Goal: Transaction & Acquisition: Purchase product/service

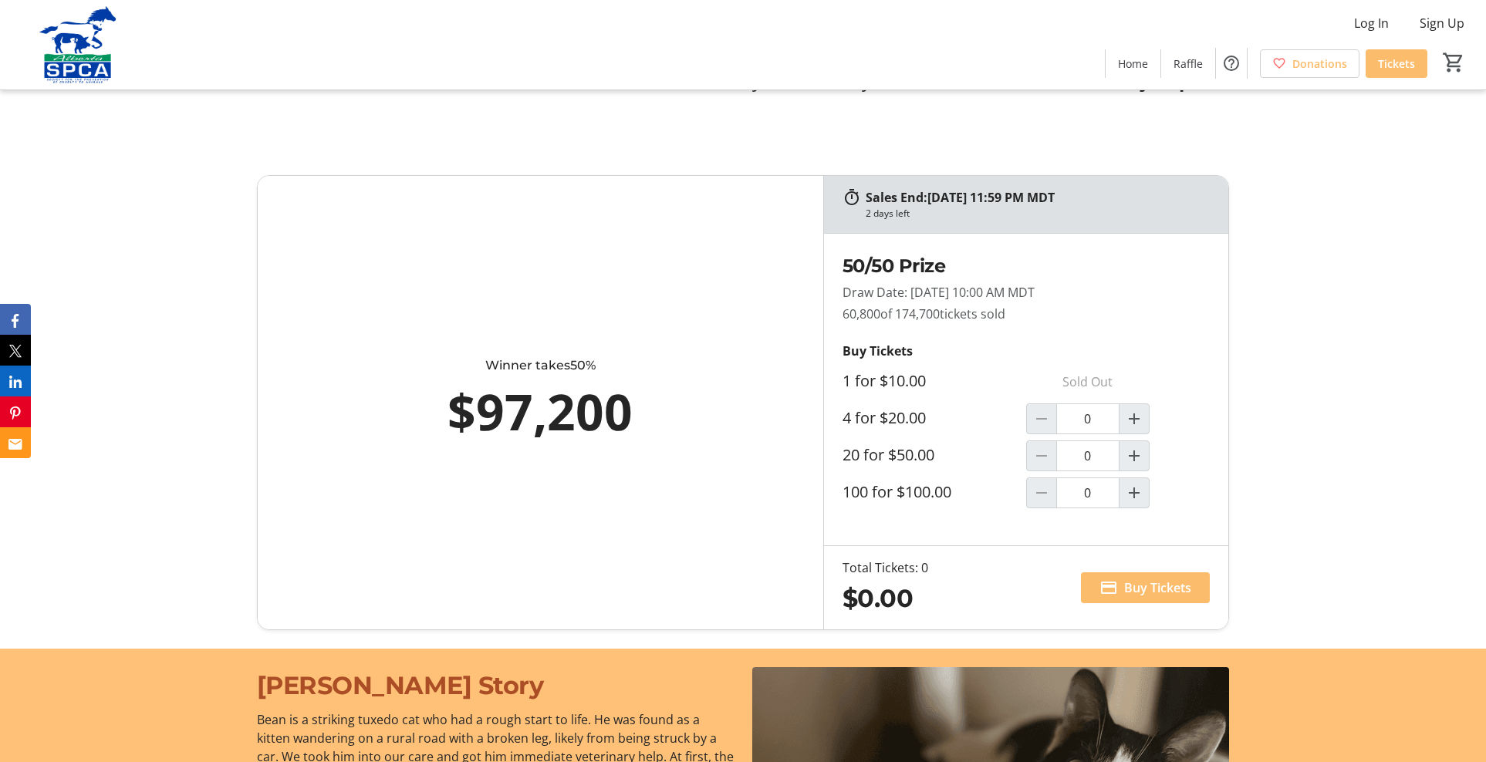
scroll to position [914, 0]
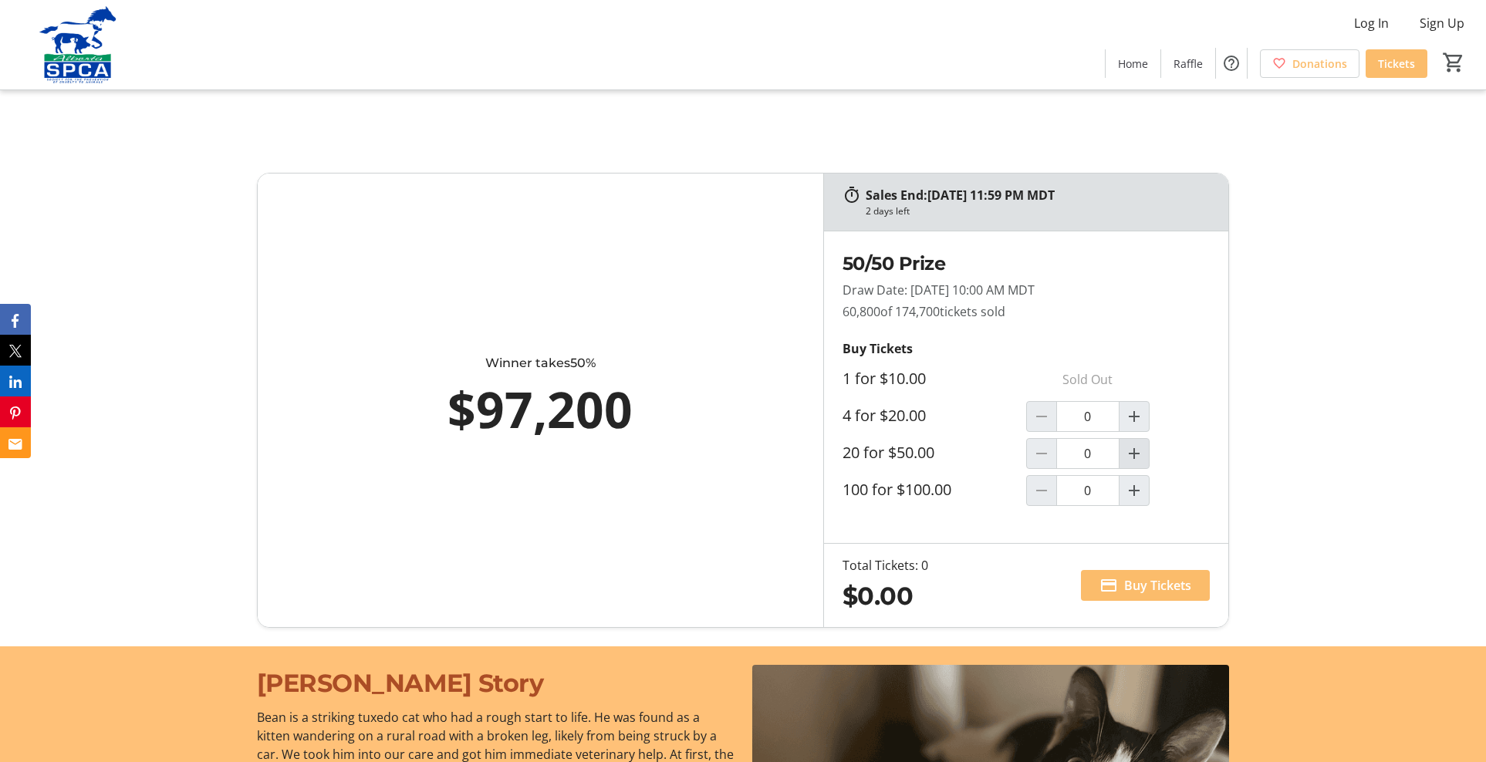
click at [1132, 449] on mat-icon "Increment by one" at bounding box center [1134, 453] width 19 height 19
type input "1"
click at [1134, 585] on span "Buy Tickets" at bounding box center [1157, 585] width 67 height 19
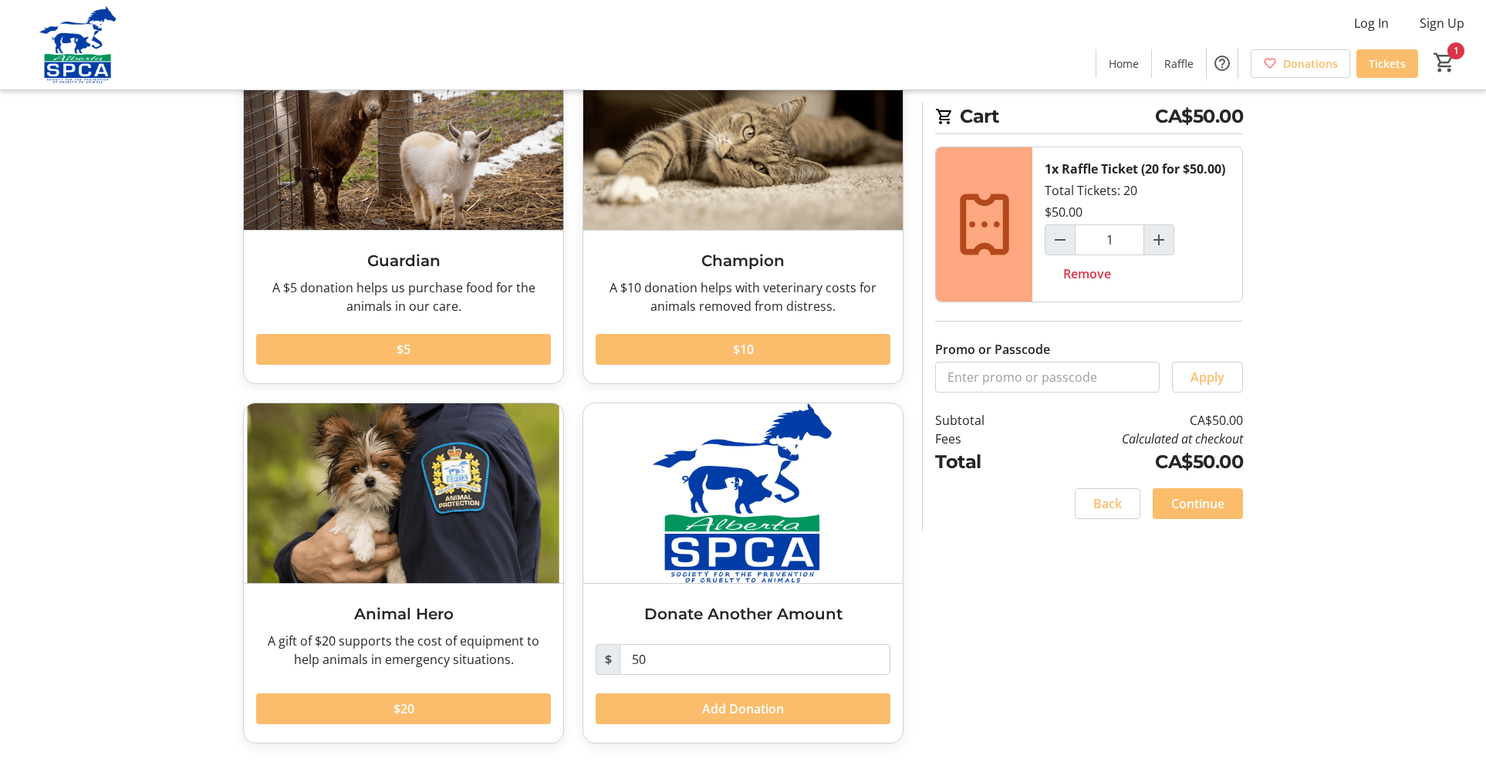
scroll to position [124, 0]
click at [404, 713] on span "$20" at bounding box center [404, 709] width 21 height 19
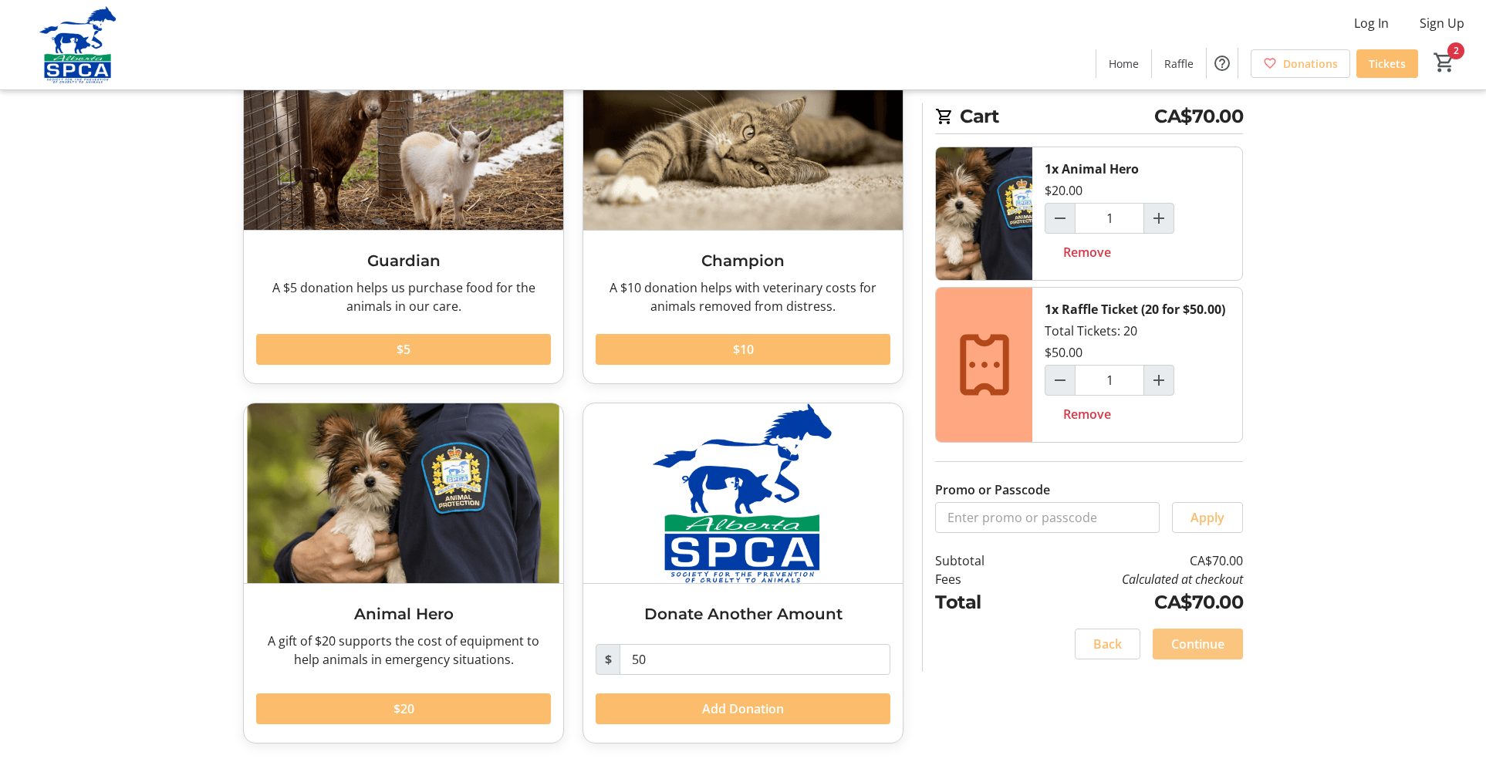
click at [1187, 645] on span "Continue" at bounding box center [1197, 644] width 53 height 19
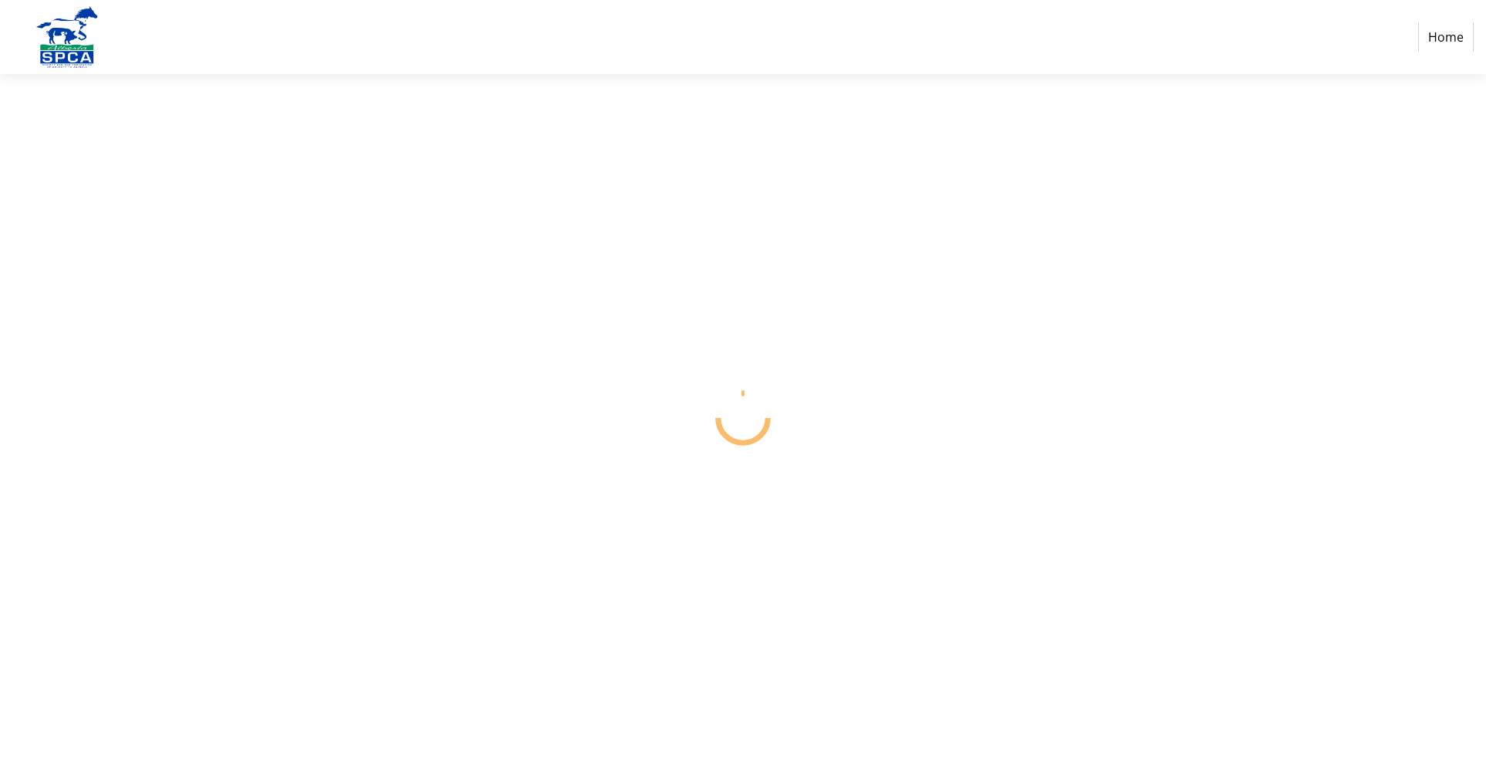
select select "CA"
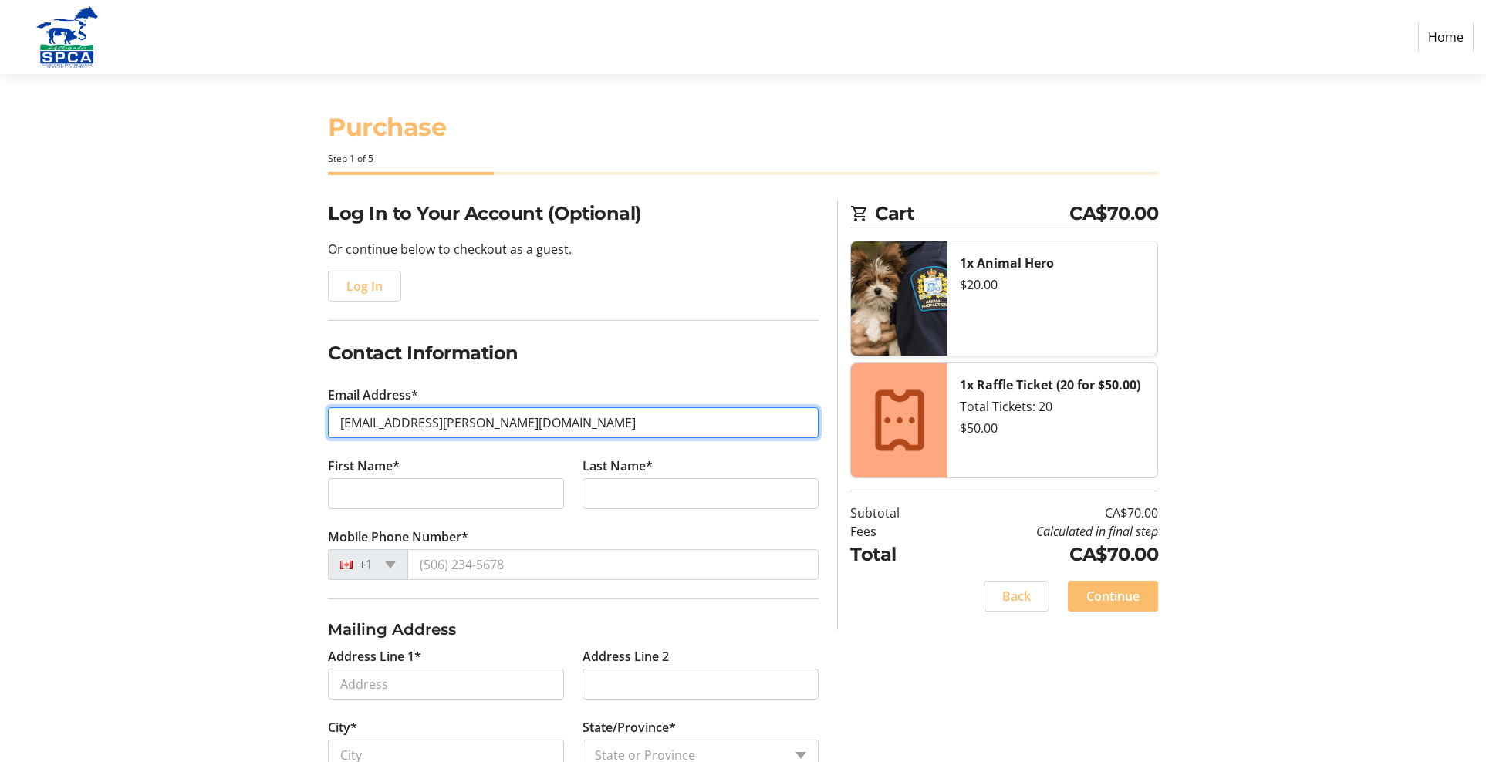
scroll to position [2, 1]
type input "[EMAIL_ADDRESS][PERSON_NAME][DOMAIN_NAME]"
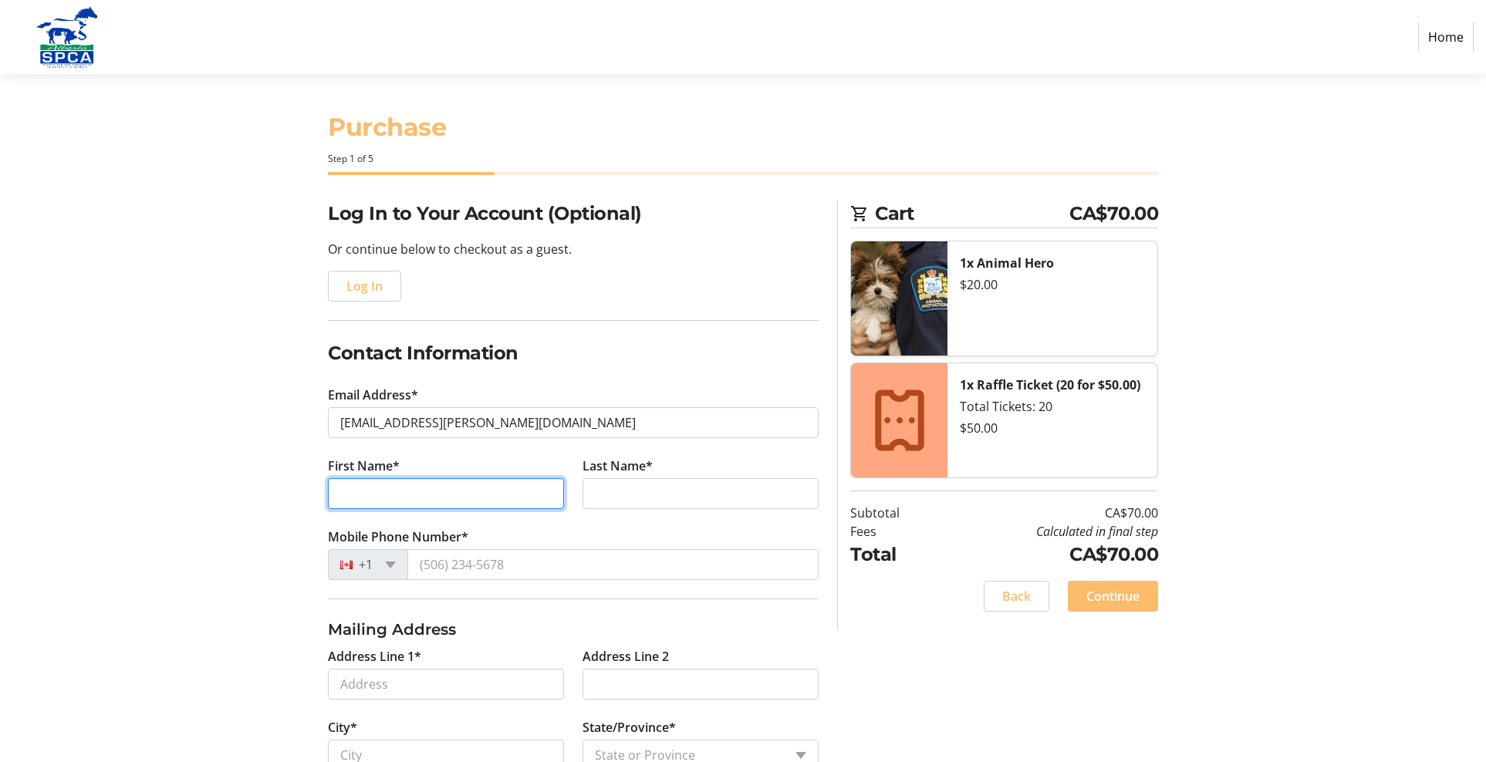
scroll to position [2, 0]
type input "[PERSON_NAME]"
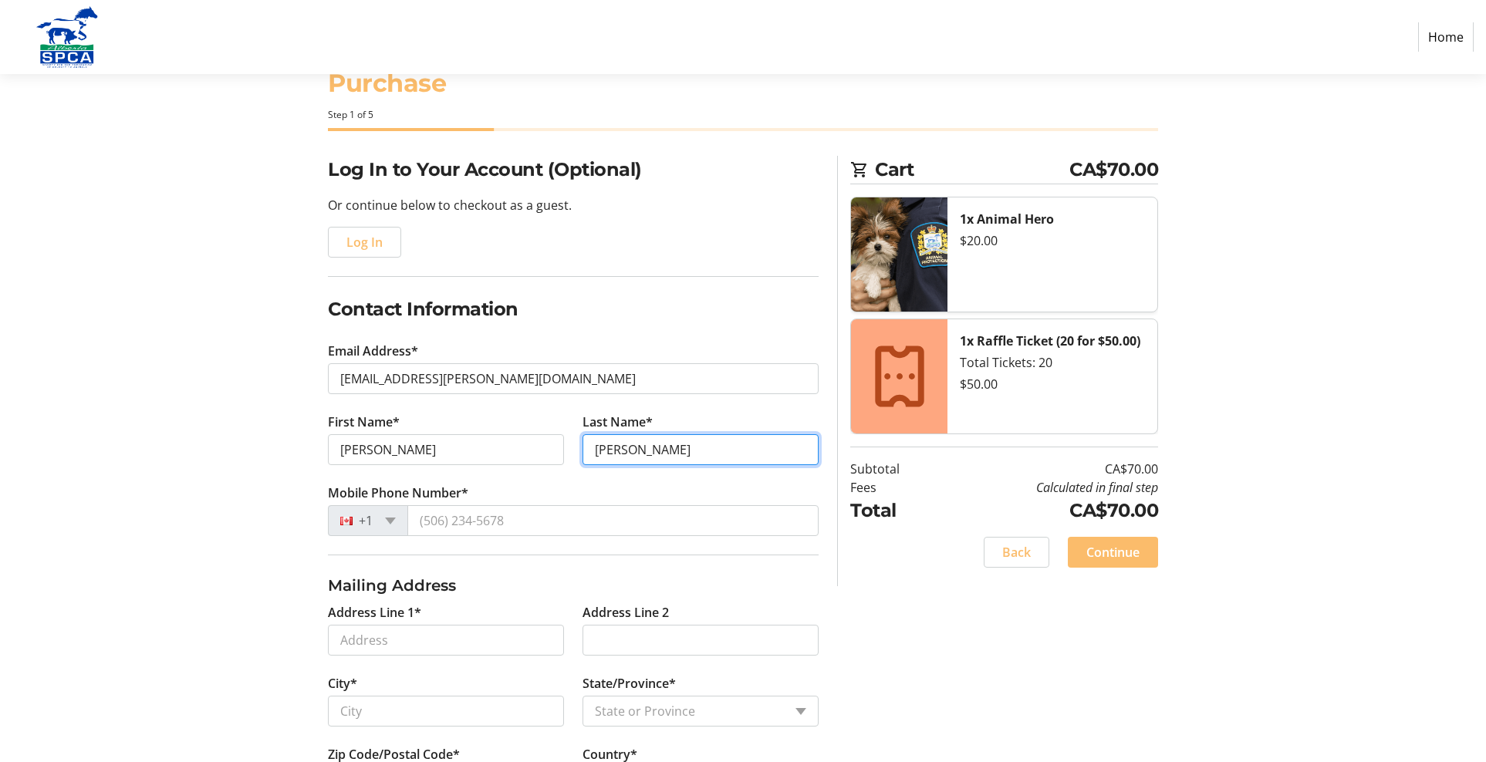
scroll to position [48, 0]
type input "[PERSON_NAME]"
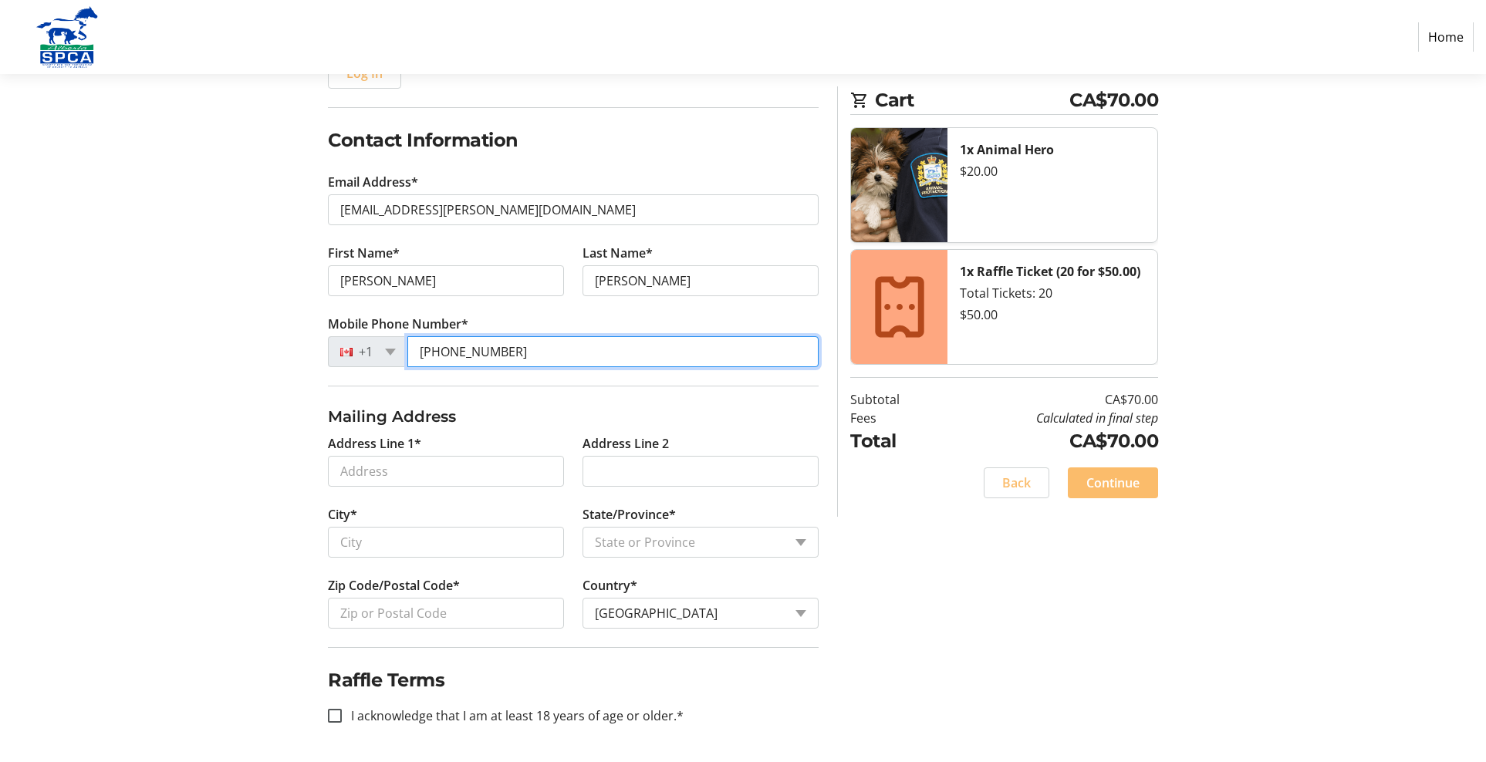
scroll to position [215, 0]
type input "[PHONE_NUMBER]"
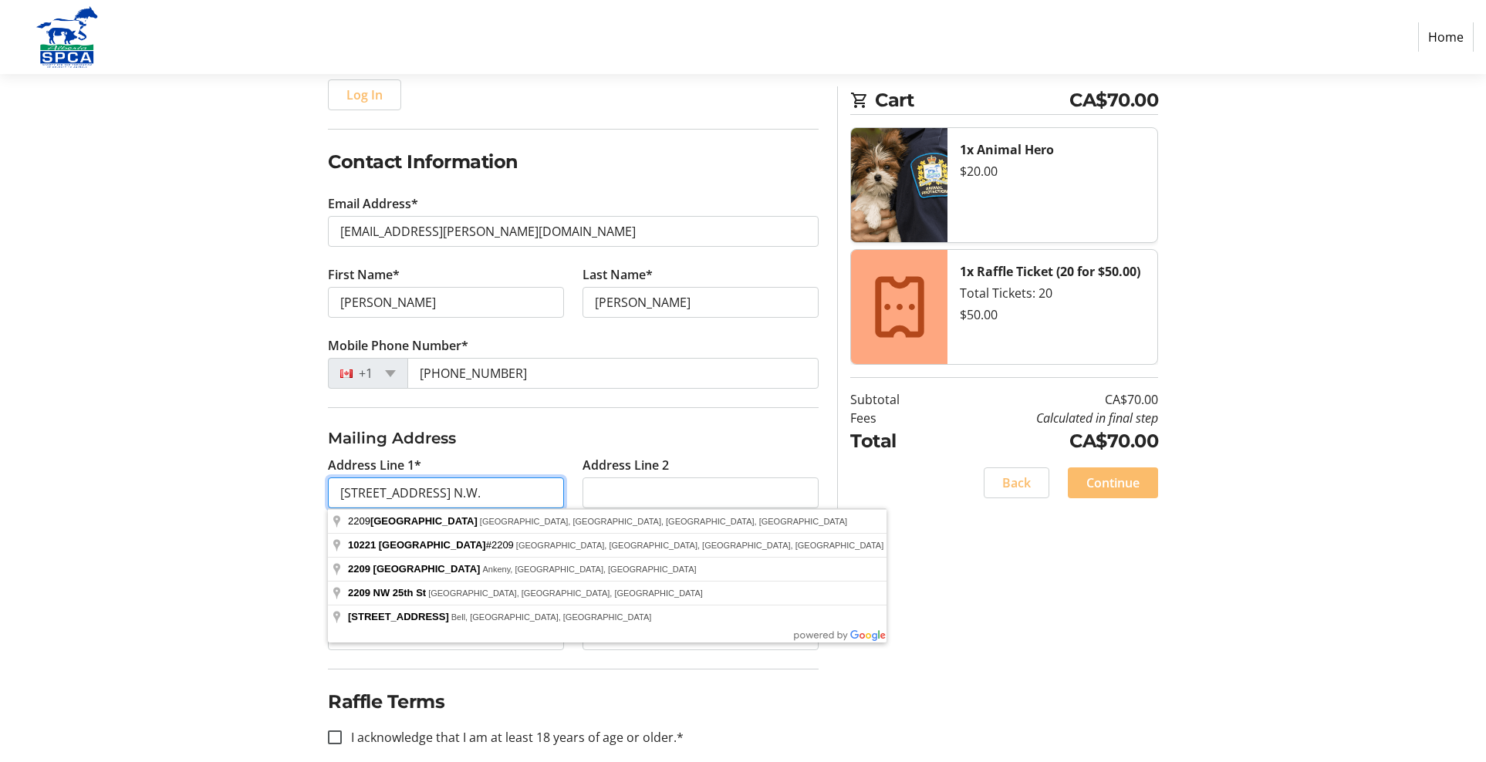
scroll to position [149, 0]
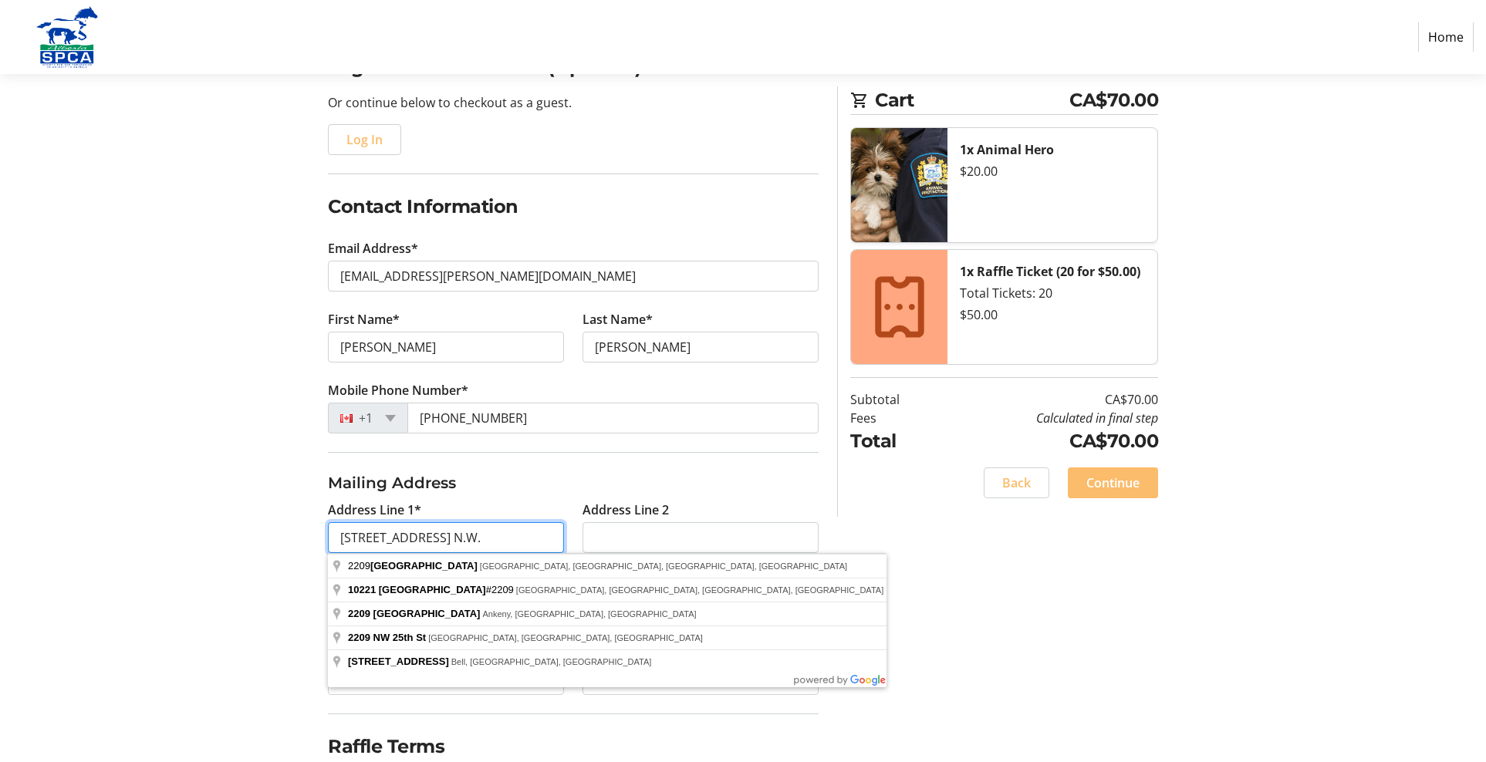
type input "[STREET_ADDRESS] N.W."
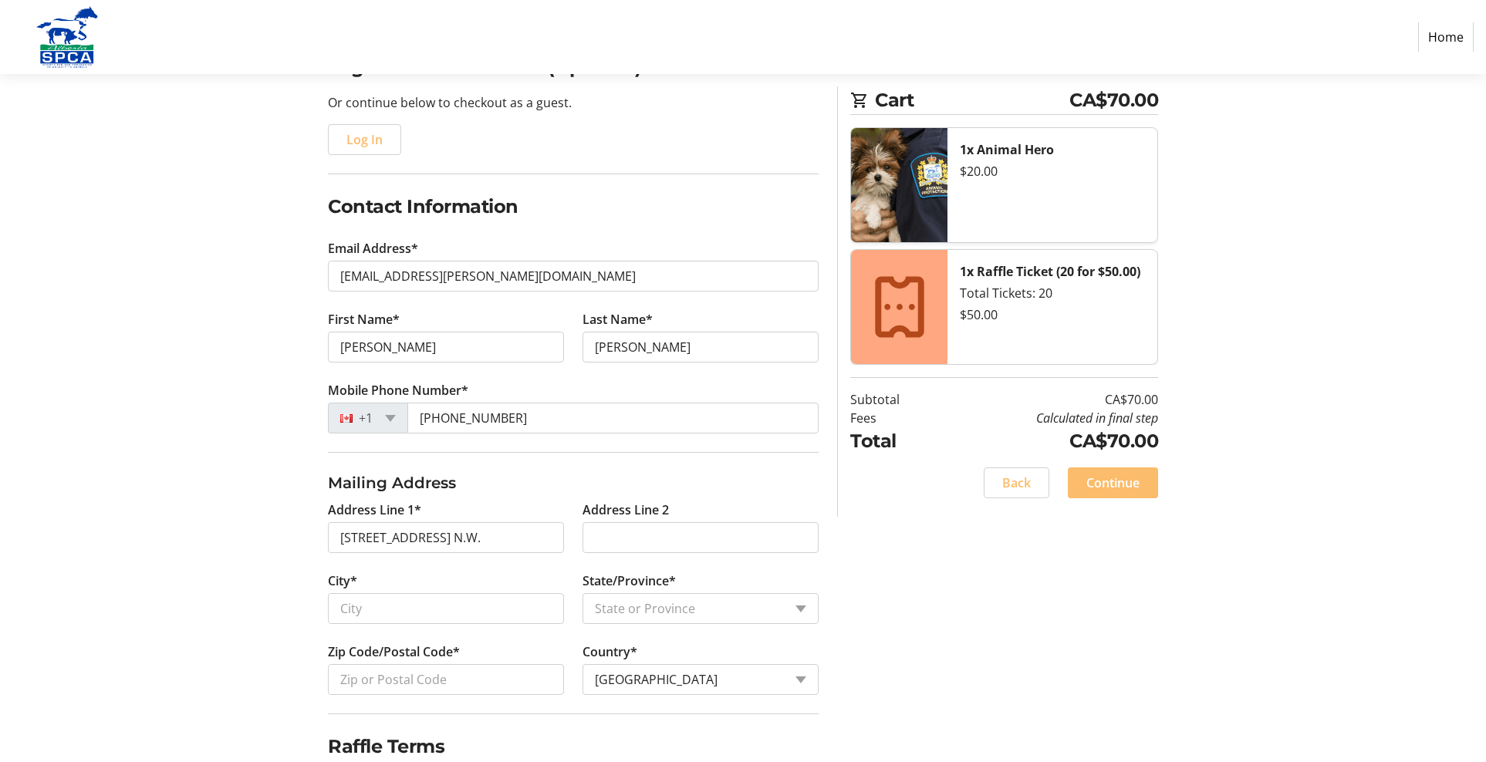
drag, startPoint x: 731, startPoint y: 580, endPoint x: 722, endPoint y: 580, distance: 8.5
click at [731, 580] on tr-form-field "State/Province* State or Province State or Province [GEOGRAPHIC_DATA] [GEOGRAPH…" at bounding box center [701, 607] width 236 height 71
drag, startPoint x: 543, startPoint y: 611, endPoint x: 485, endPoint y: 617, distance: 58.9
click at [543, 611] on input "City*" at bounding box center [446, 608] width 236 height 31
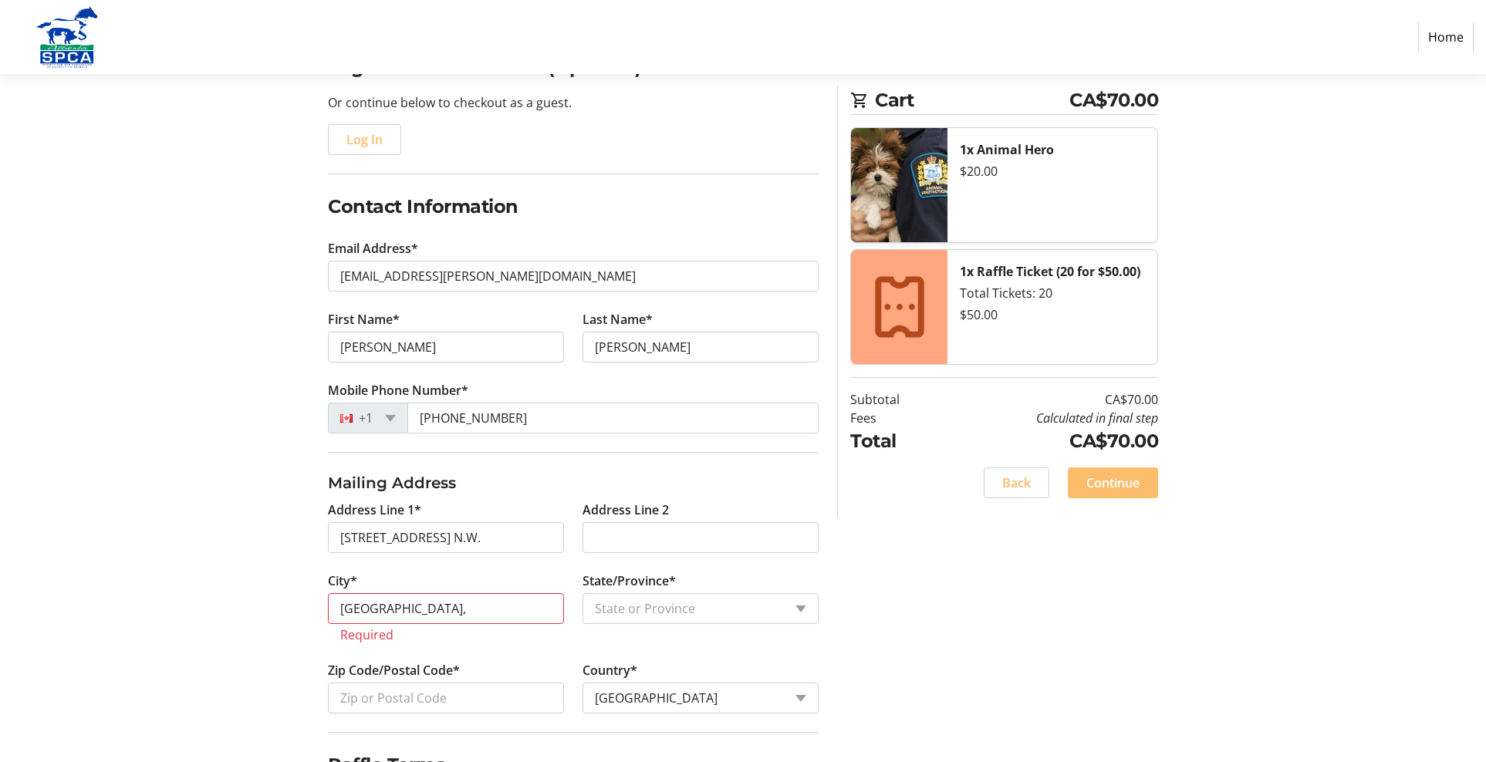
click at [390, 610] on input "[GEOGRAPHIC_DATA]," at bounding box center [446, 608] width 236 height 31
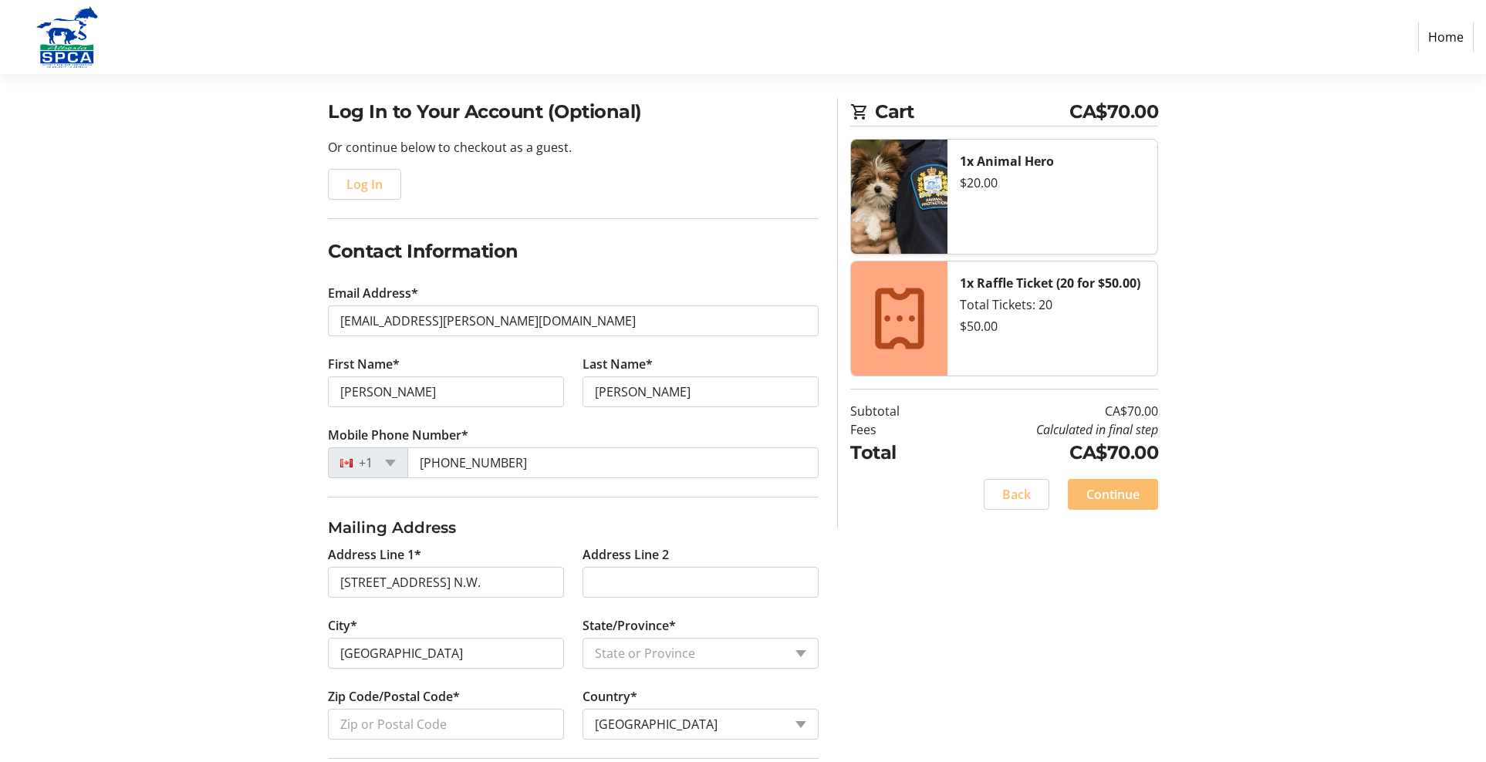
scroll to position [72, 0]
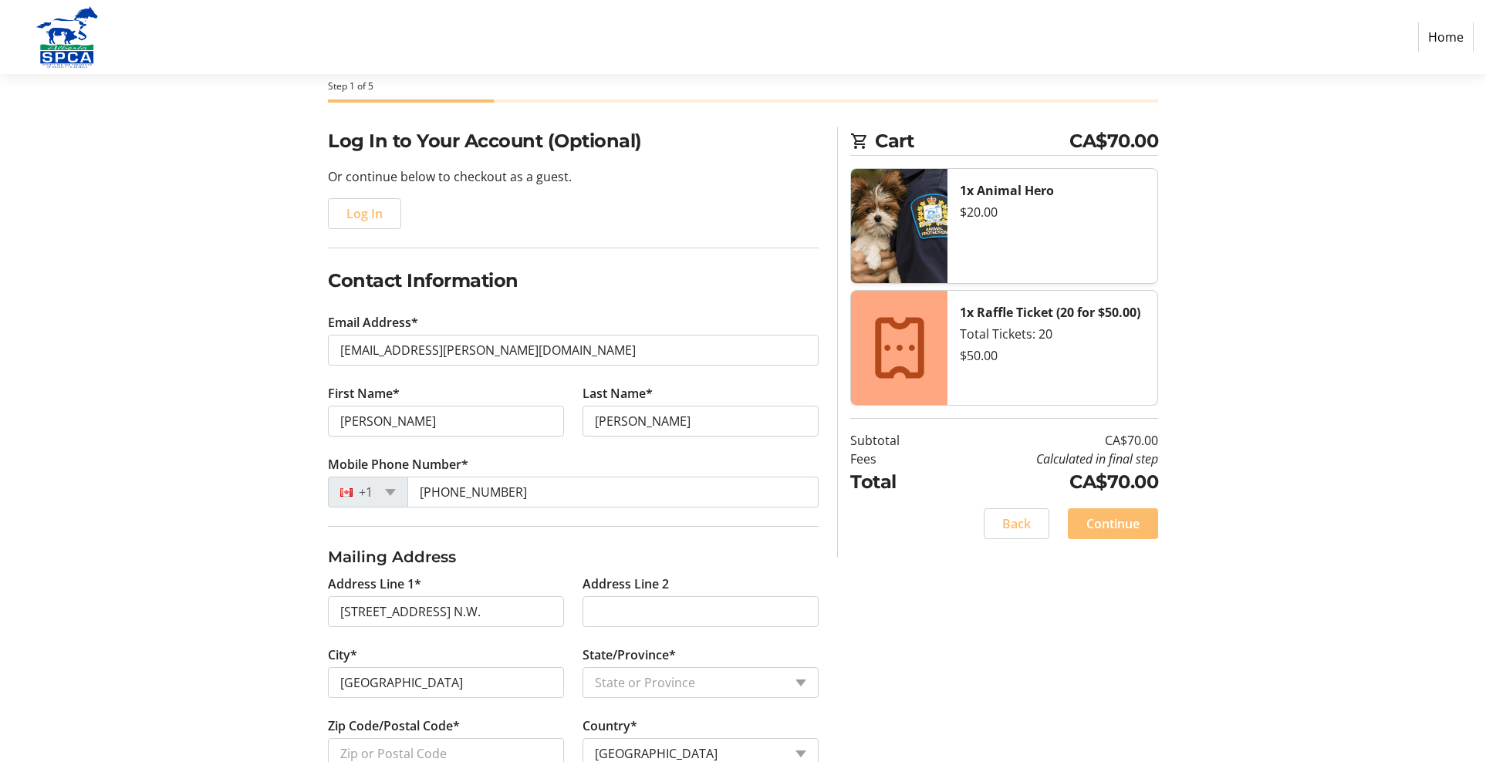
type input "[GEOGRAPHIC_DATA]"
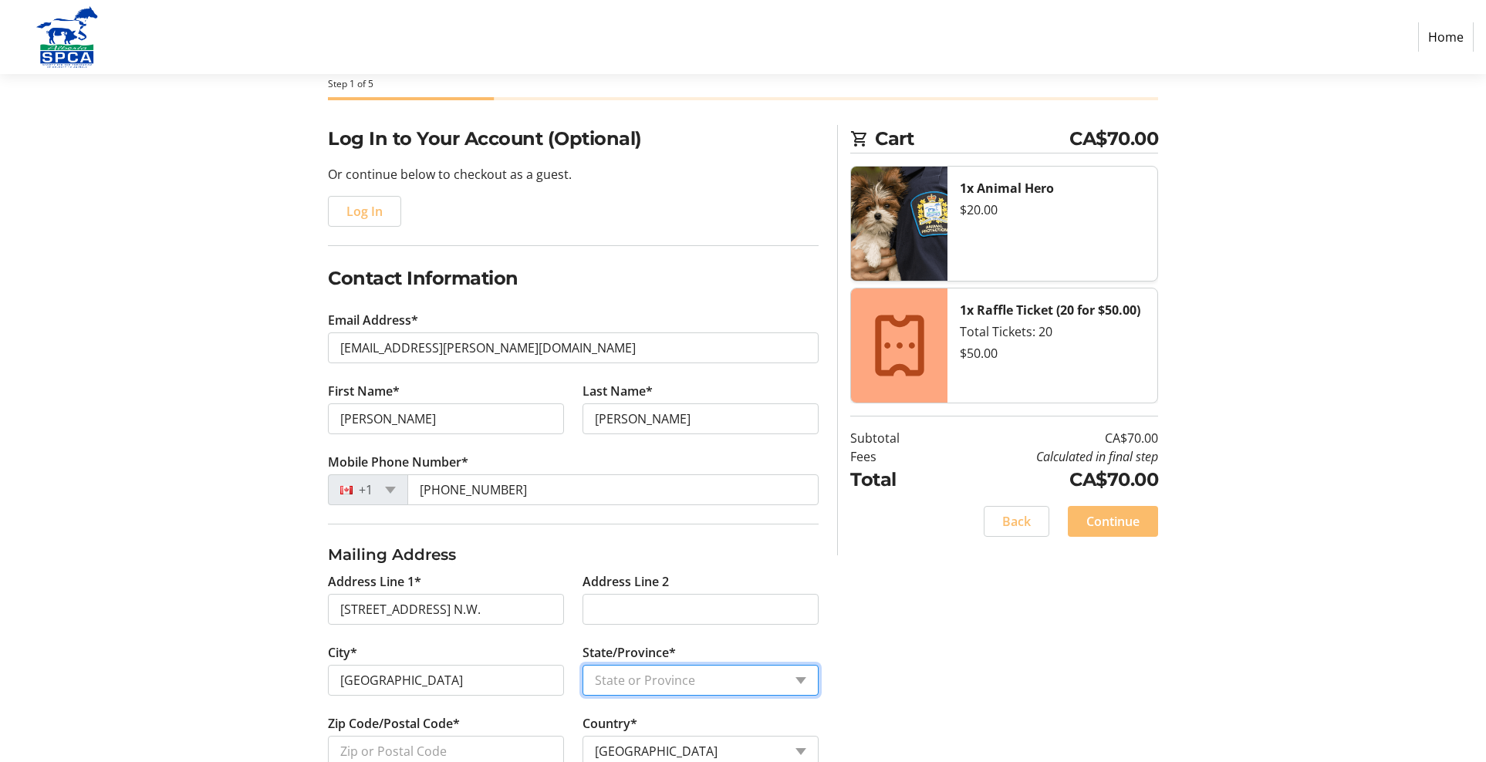
select select "AB"
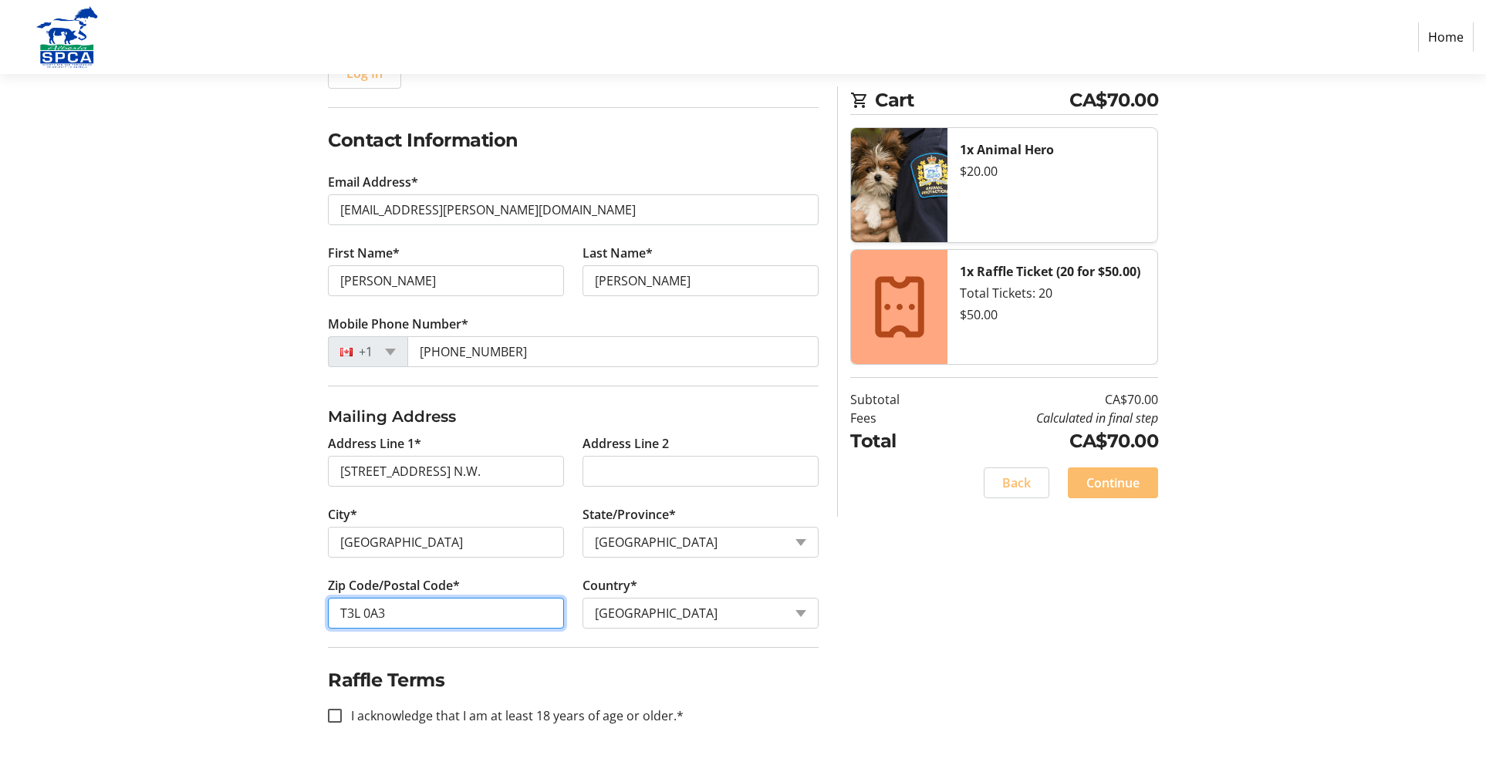
scroll to position [215, 0]
type input "T3L 0A3"
click at [340, 714] on input "I acknowledge that I am at least 18 years of age or older.*" at bounding box center [335, 716] width 14 height 14
checkbox input "true"
click at [1094, 478] on span "Continue" at bounding box center [1112, 483] width 53 height 19
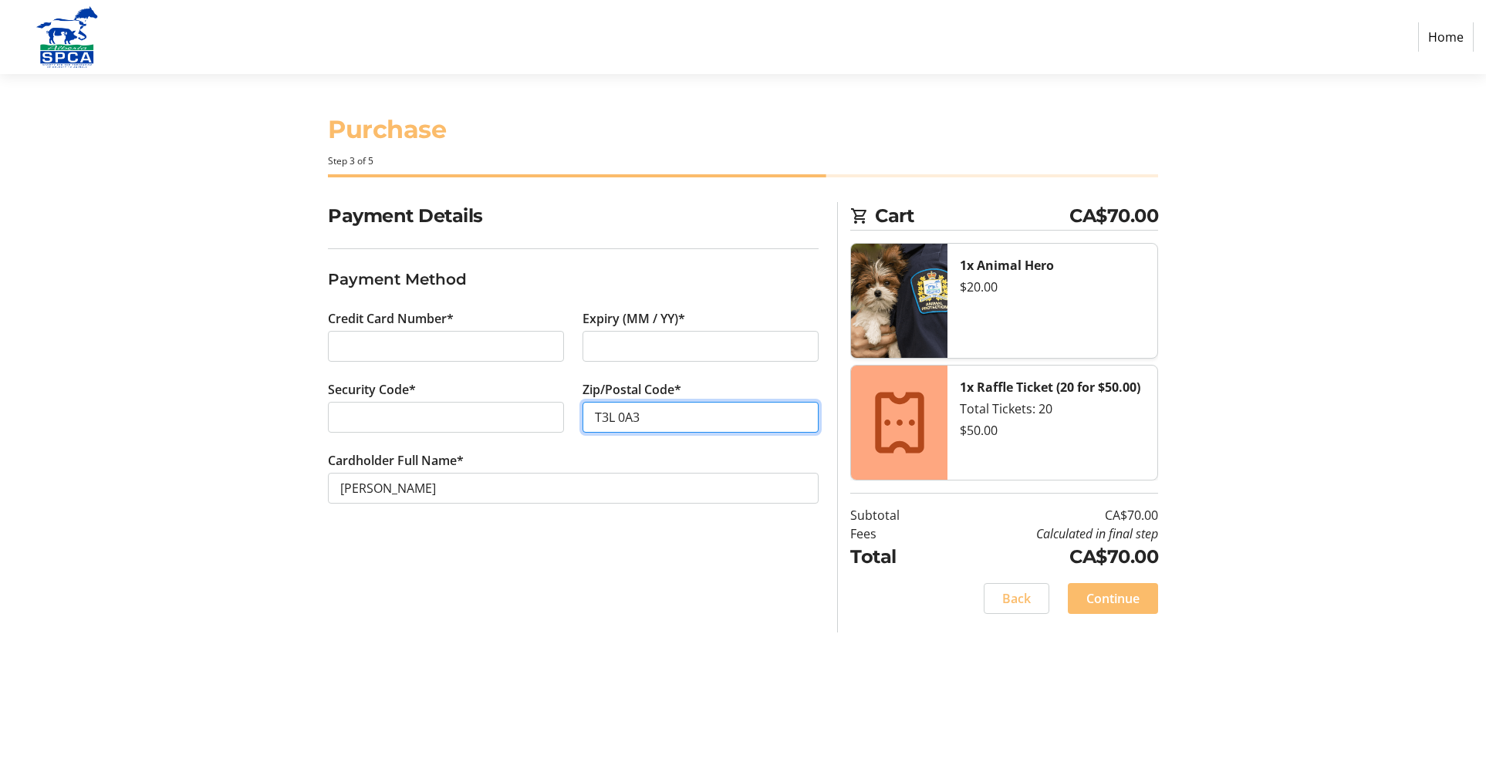
scroll to position [2, 0]
type input "T3L 0A3"
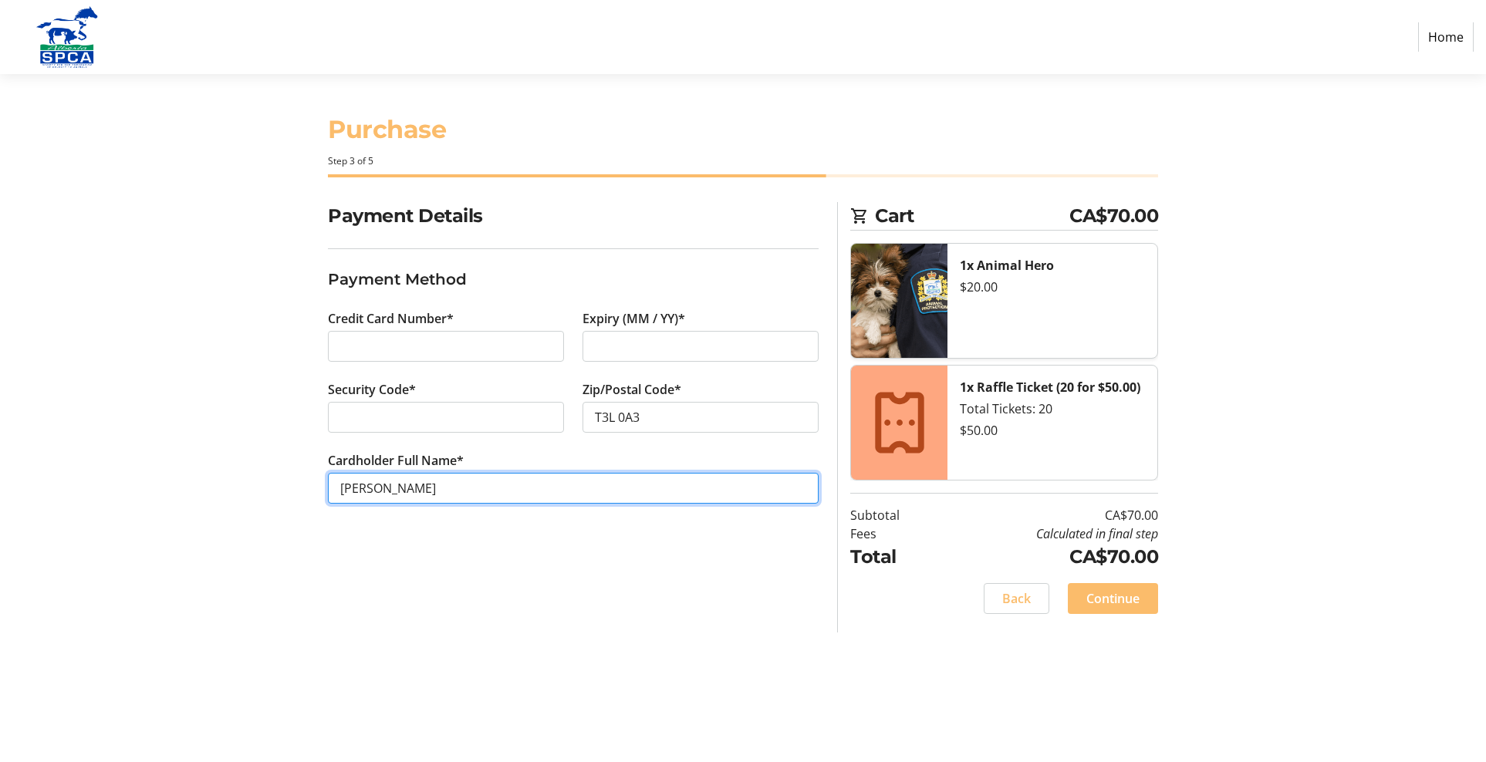
click at [382, 487] on input "[PERSON_NAME]" at bounding box center [573, 488] width 491 height 31
click at [725, 487] on input "[PERSON_NAME]" at bounding box center [573, 488] width 491 height 31
type input "[PERSON_NAME]"
click at [1112, 596] on span "Continue" at bounding box center [1112, 599] width 53 height 19
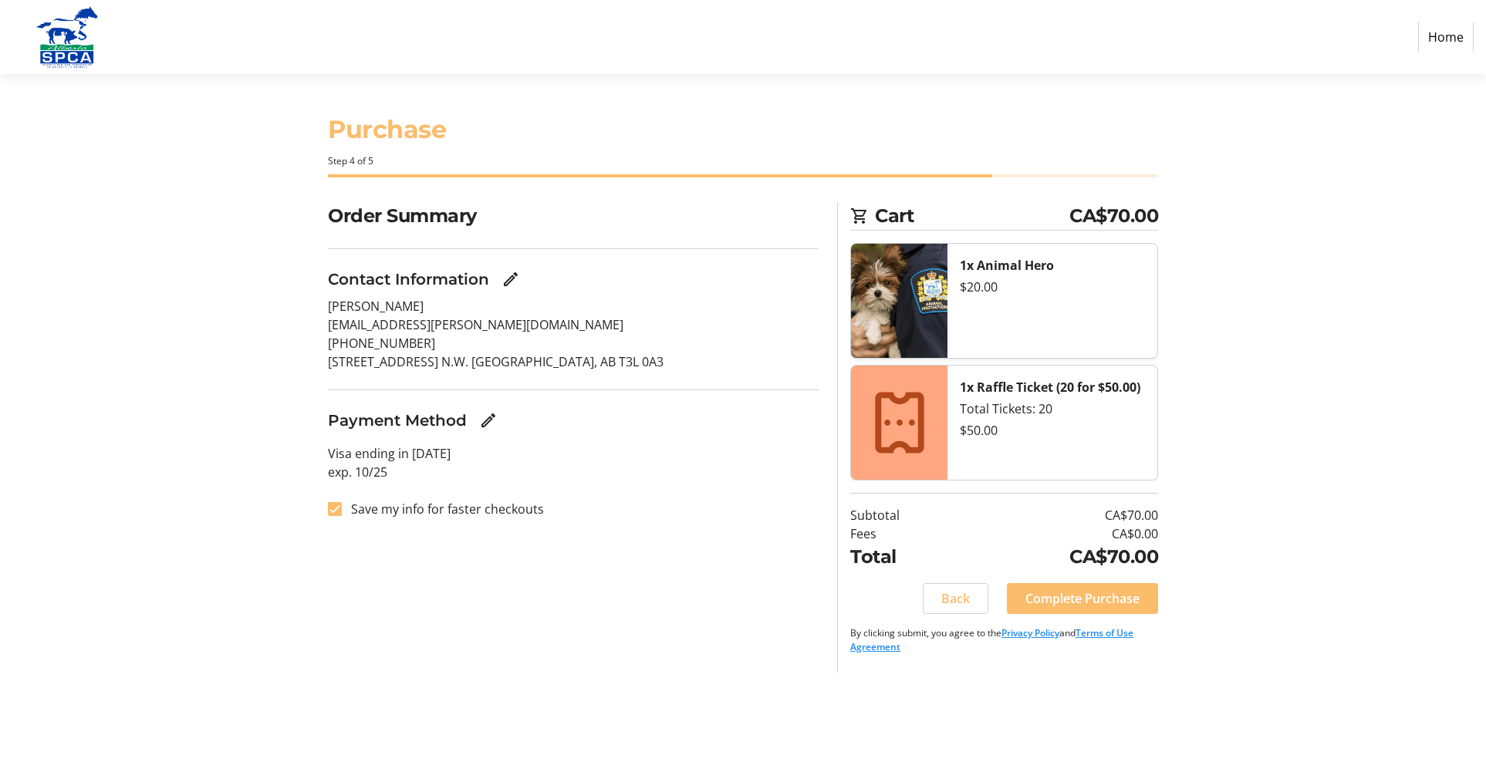
click at [1112, 596] on span "Complete Purchase" at bounding box center [1082, 599] width 114 height 19
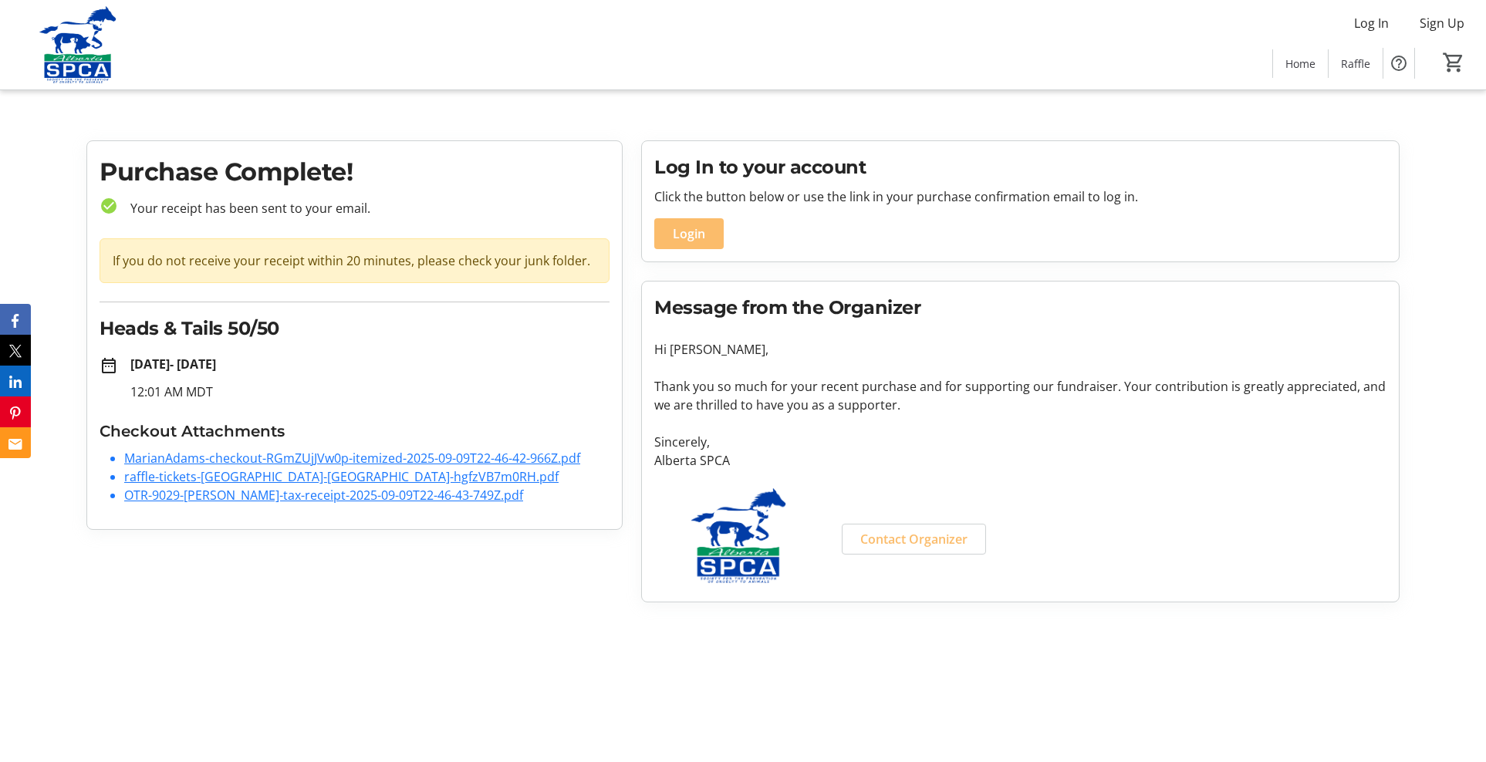
click at [281, 455] on link "MarianAdams-checkout-RGmZUjJVw0p-itemized-2025-09-09T22-46-42-966Z.pdf" at bounding box center [352, 458] width 456 height 17
click at [235, 474] on link "raffle-tickets-[GEOGRAPHIC_DATA]-[GEOGRAPHIC_DATA]-hgfzVB7m0RH.pdf" at bounding box center [341, 476] width 434 height 17
click at [222, 498] on link "OTR-9029-[PERSON_NAME]-tax-receipt-2025-09-09T22-46-43-749Z.pdf" at bounding box center [323, 495] width 399 height 17
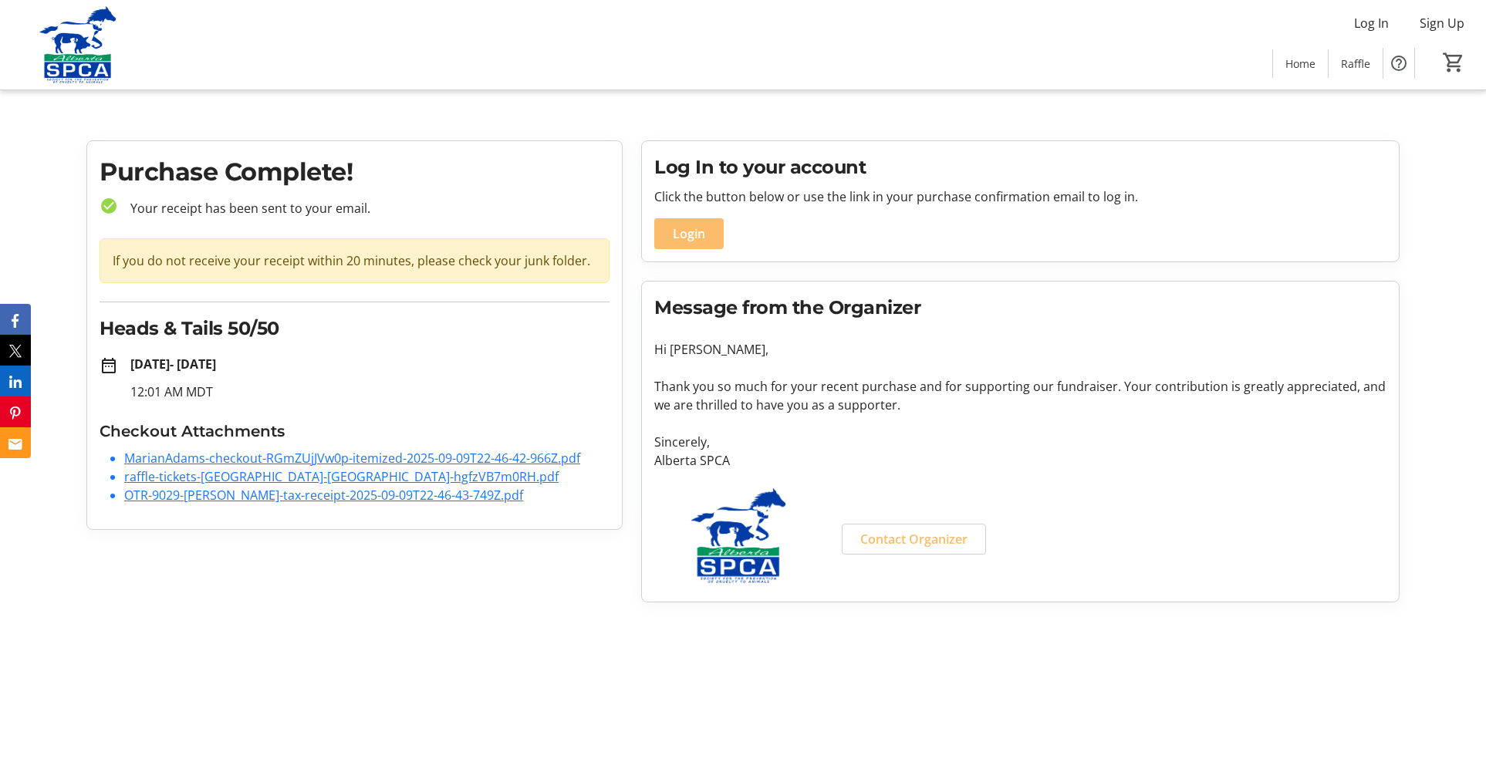
click at [356, 481] on link "raffle-tickets-[GEOGRAPHIC_DATA]-[GEOGRAPHIC_DATA]-hgfzVB7m0RH.pdf" at bounding box center [341, 476] width 434 height 17
